Goal: Task Accomplishment & Management: Manage account settings

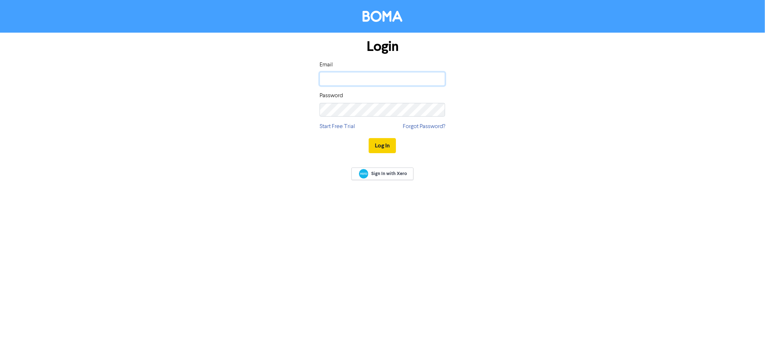
type input "[EMAIL_ADDRESS][DOMAIN_NAME]"
click at [383, 144] on button "Log In" at bounding box center [382, 145] width 27 height 15
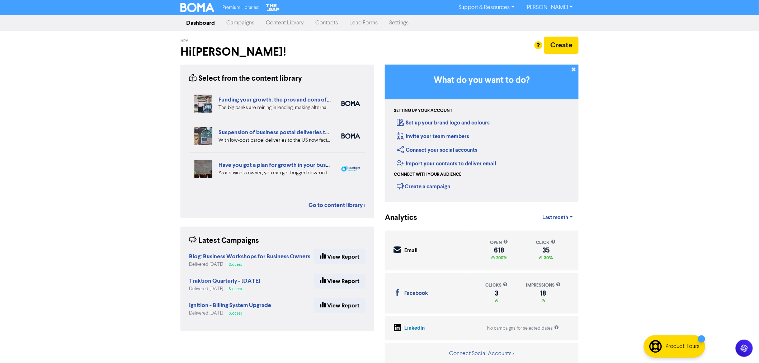
click at [244, 23] on link "Campaigns" at bounding box center [240, 23] width 39 height 14
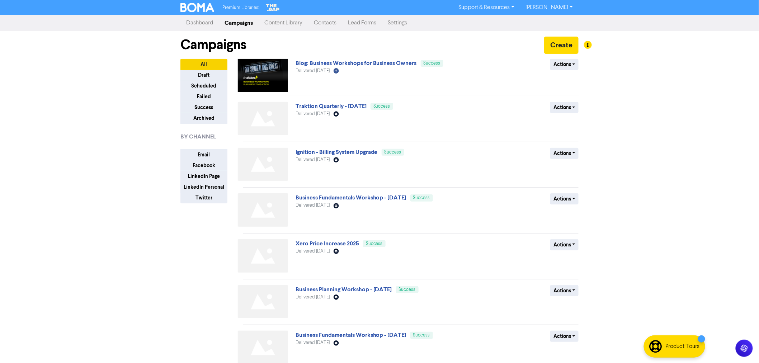
click at [320, 20] on link "Contacts" at bounding box center [325, 23] width 34 height 14
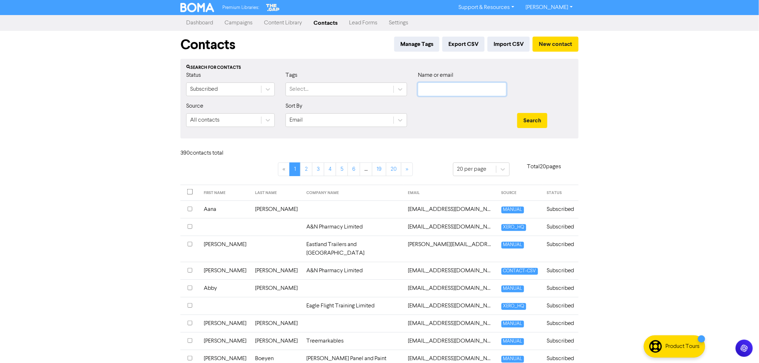
click at [451, 90] on input "text" at bounding box center [462, 90] width 89 height 14
type input "erana"
click at [517, 113] on button "Search" at bounding box center [532, 120] width 30 height 15
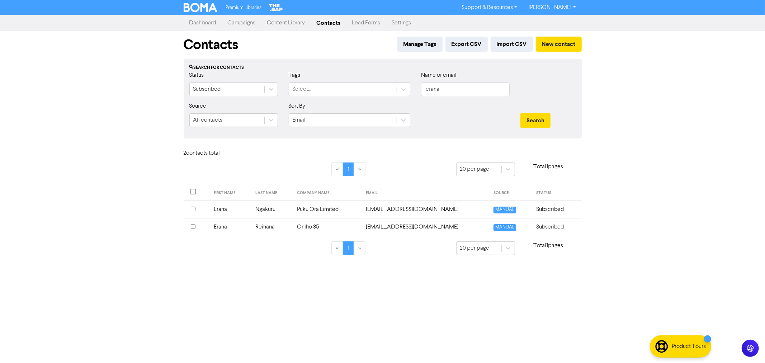
click at [222, 227] on td "Erana" at bounding box center [231, 227] width 42 height 18
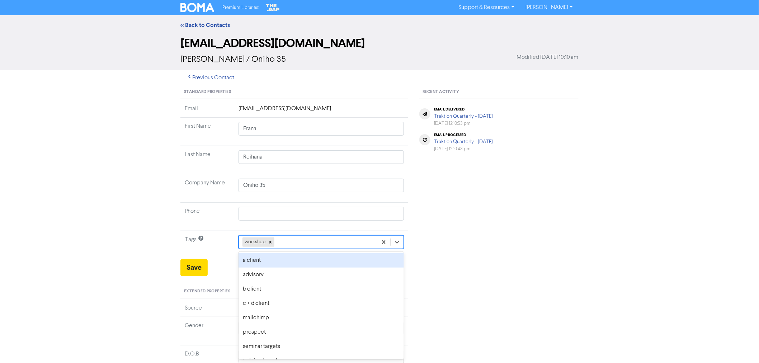
click at [291, 242] on div "workshop" at bounding box center [308, 242] width 139 height 13
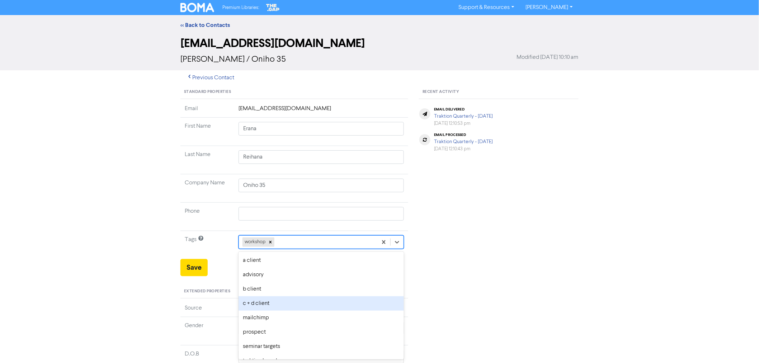
click at [263, 303] on div "c + d client" at bounding box center [321, 303] width 165 height 14
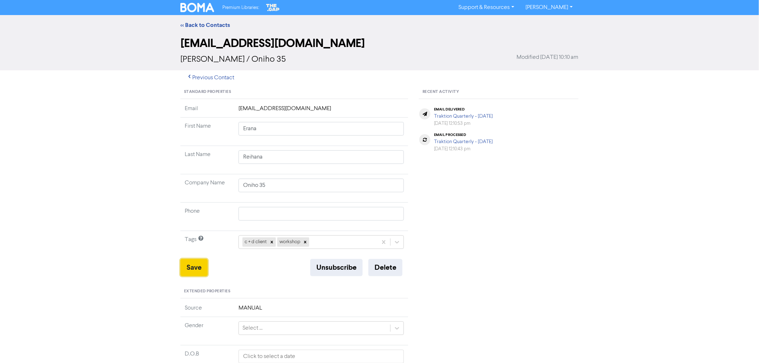
click at [205, 267] on button "Save" at bounding box center [194, 267] width 27 height 17
click at [218, 24] on link "<< Back to Contacts" at bounding box center [206, 25] width 50 height 7
